Goal: Ask a question

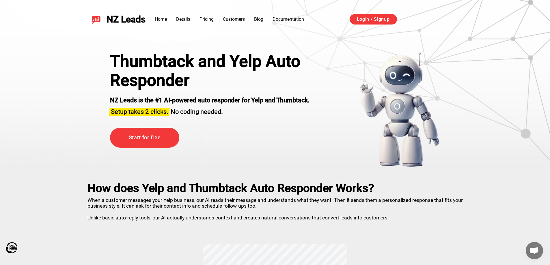
click at [281, 255] on span "Open chat" at bounding box center [534, 250] width 17 height 17
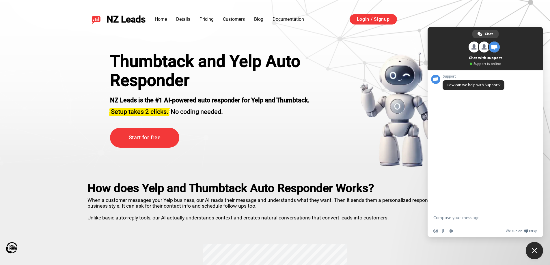
click at [537, 247] on span "Close chat" at bounding box center [534, 250] width 17 height 17
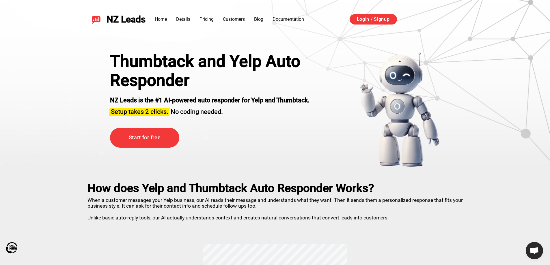
click at [528, 246] on span "Open chat" at bounding box center [534, 250] width 17 height 17
